Goal: Task Accomplishment & Management: Manage account settings

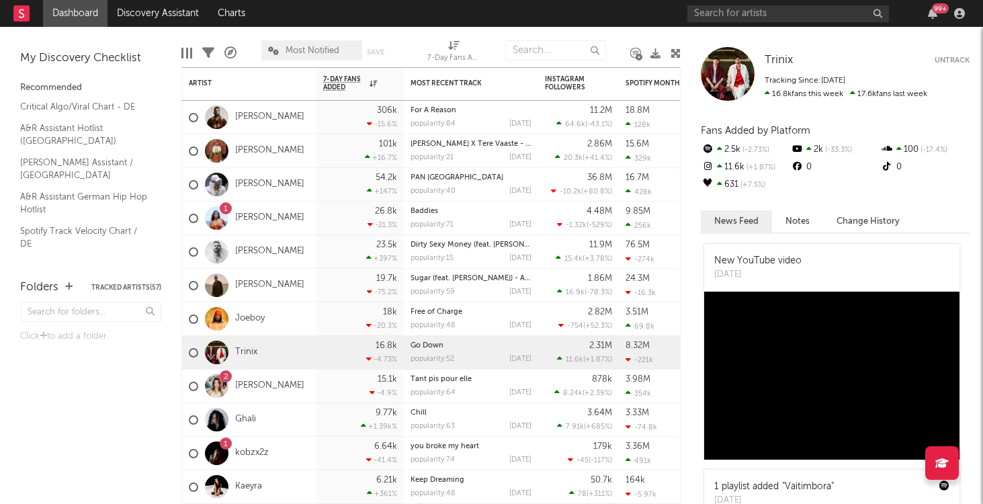
click at [938, 13] on div "99 +" at bounding box center [940, 8] width 17 height 10
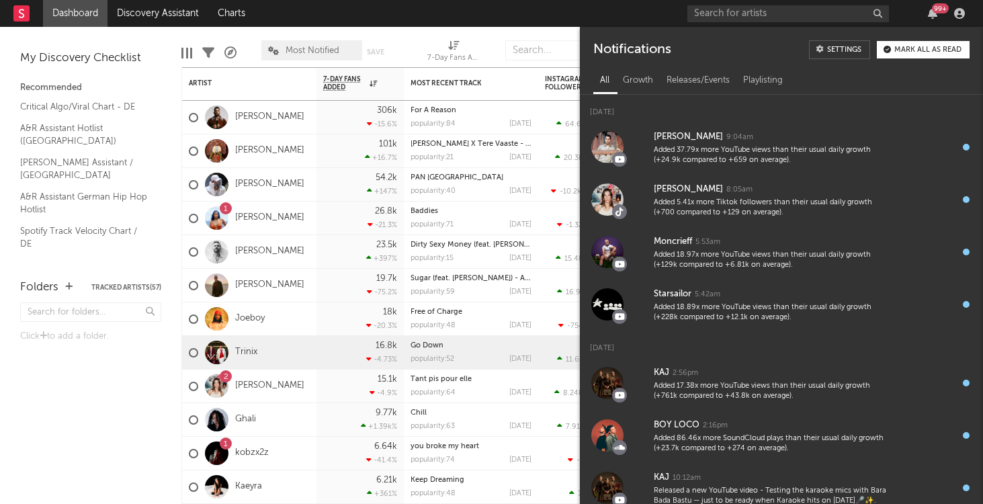
click at [915, 58] on div "Settings Mark all as read" at bounding box center [889, 49] width 161 height 19
click at [915, 51] on div "Mark all as read" at bounding box center [928, 49] width 67 height 7
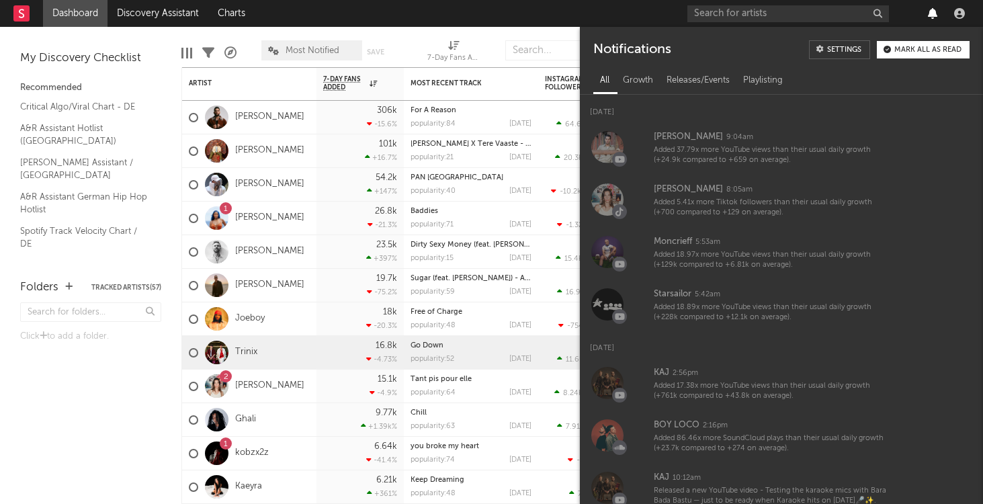
click at [929, 15] on icon "button" at bounding box center [932, 13] width 9 height 11
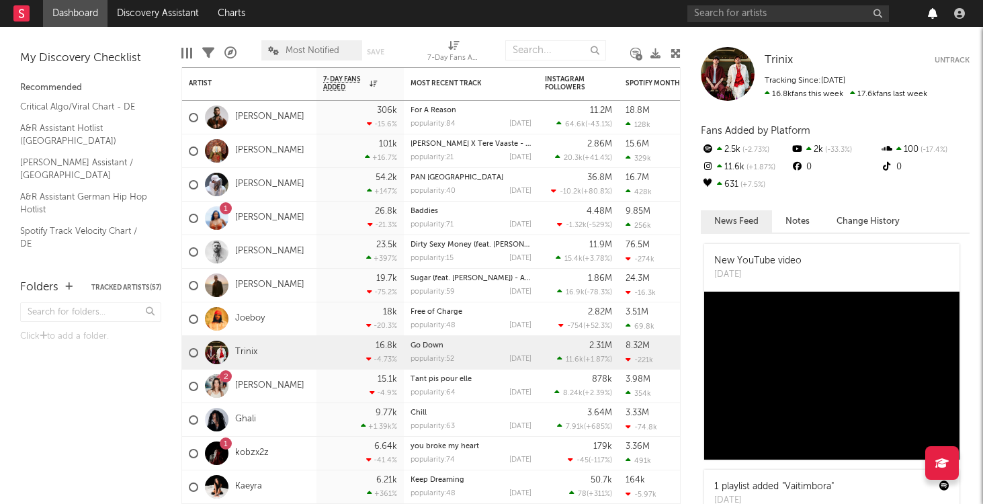
click at [929, 15] on icon "button" at bounding box center [932, 13] width 9 height 11
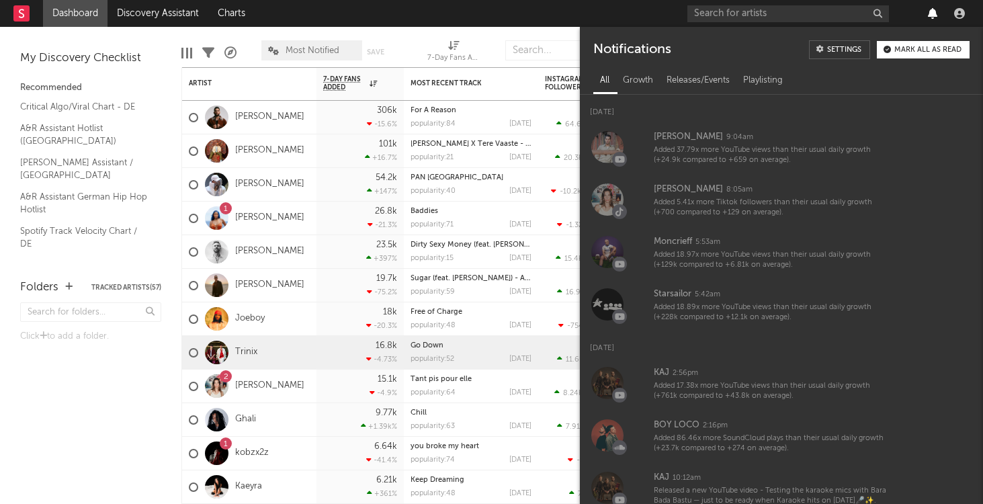
click at [929, 15] on icon "button" at bounding box center [932, 13] width 9 height 11
